Goal: Complete application form

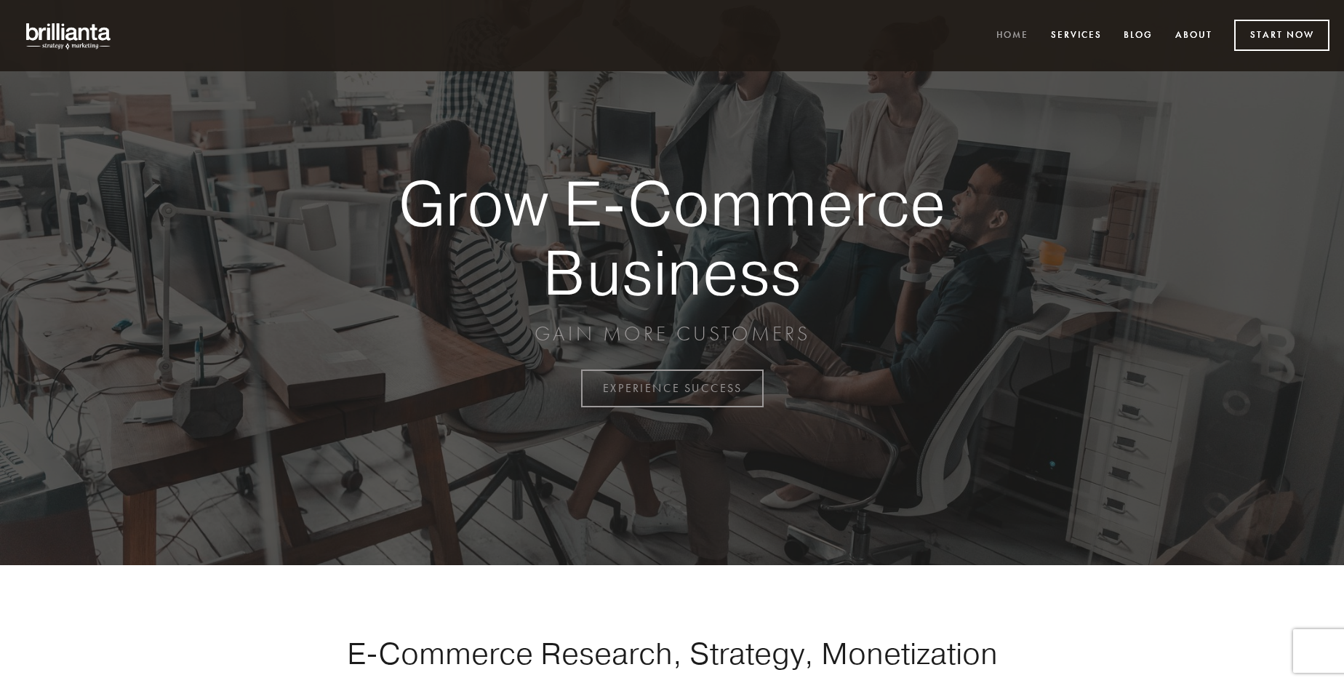
scroll to position [3811, 0]
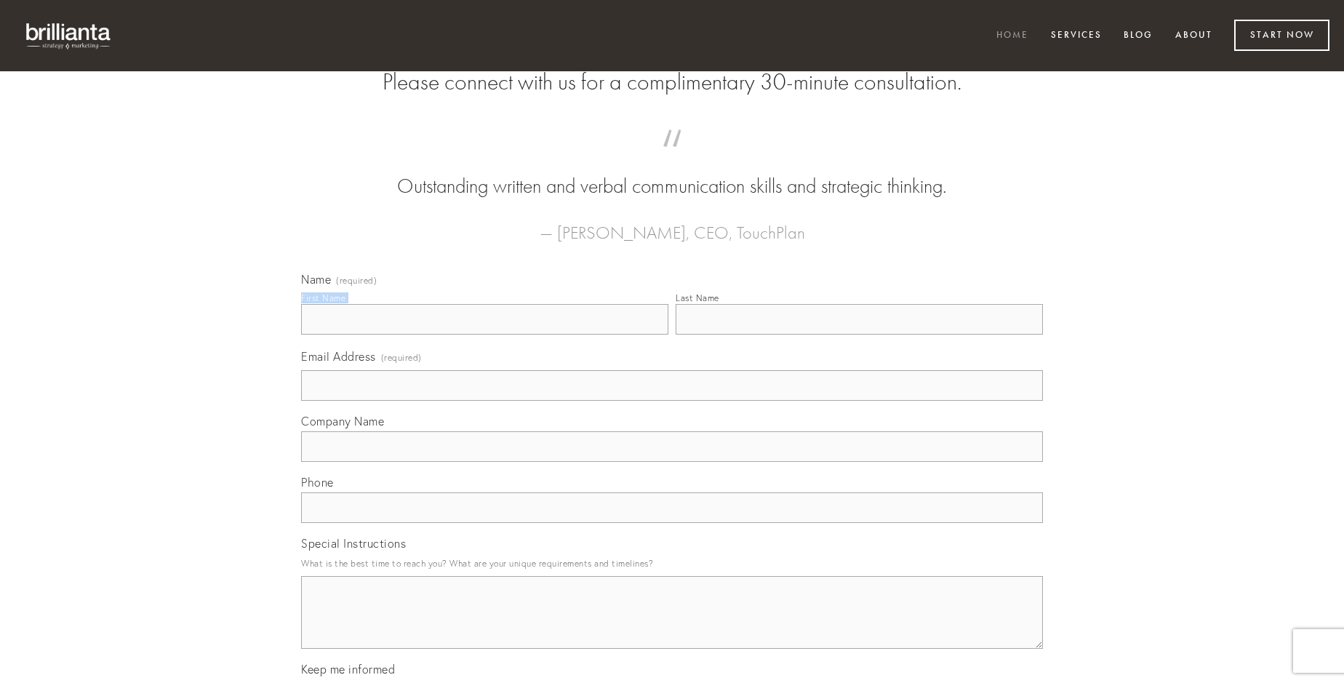
type input "[PERSON_NAME]"
click at [859, 334] on input "Last Name" at bounding box center [858, 319] width 367 height 31
type input "[PERSON_NAME]"
click at [672, 401] on input "Email Address (required)" at bounding box center [672, 385] width 742 height 31
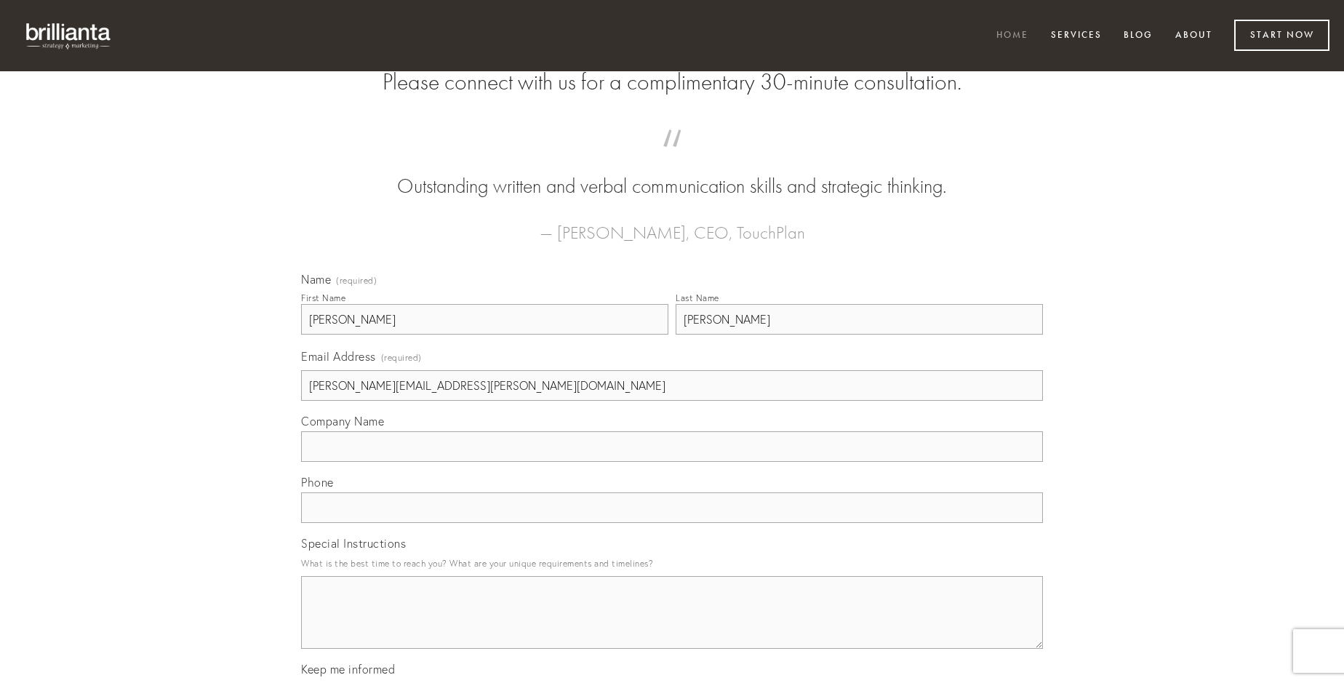
type input "[PERSON_NAME][EMAIL_ADDRESS][PERSON_NAME][DOMAIN_NAME]"
click at [672, 462] on input "Company Name" at bounding box center [672, 446] width 742 height 31
type input "conor"
click at [672, 523] on input "text" at bounding box center [672, 507] width 742 height 31
click at [672, 625] on textarea "Special Instructions" at bounding box center [672, 612] width 742 height 73
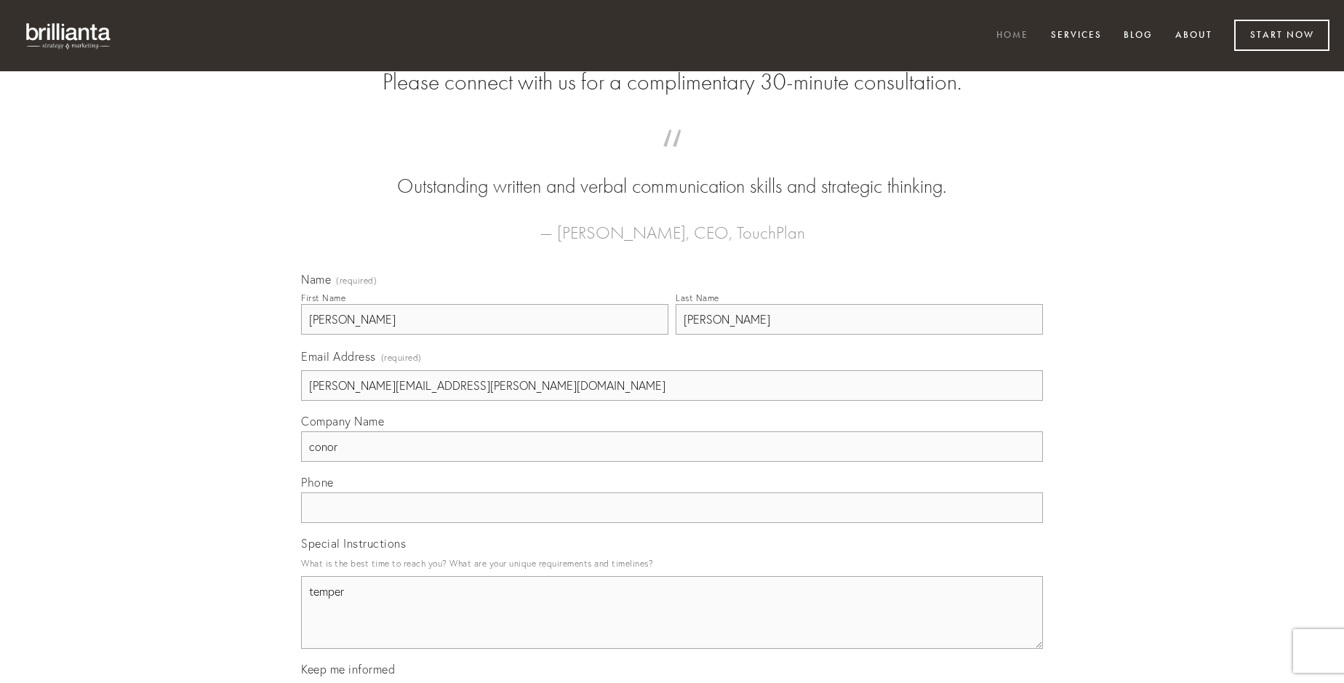
type textarea "tempera"
